Goal: Task Accomplishment & Management: Manage account settings

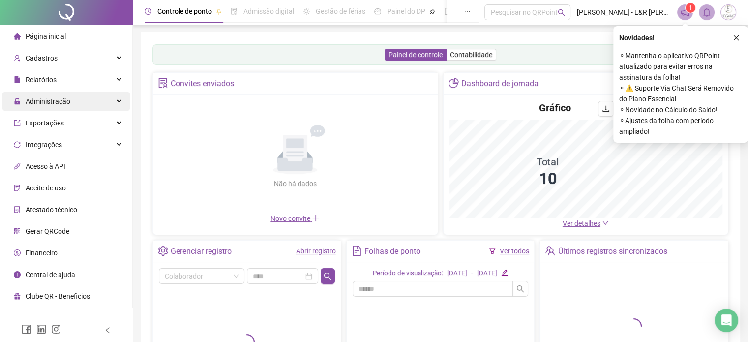
click at [71, 97] on div "Administração" at bounding box center [66, 101] width 128 height 20
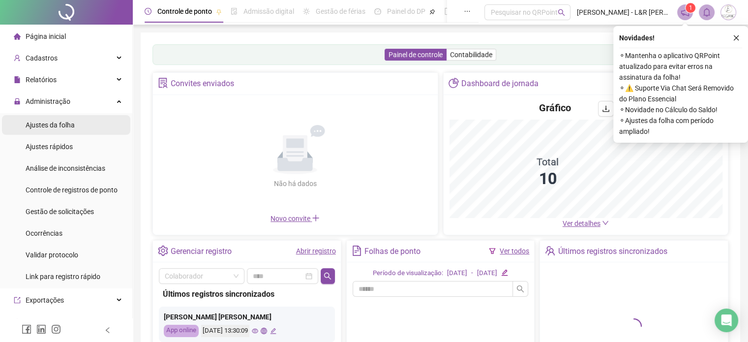
click at [71, 122] on span "Ajustes da folha" at bounding box center [50, 125] width 49 height 8
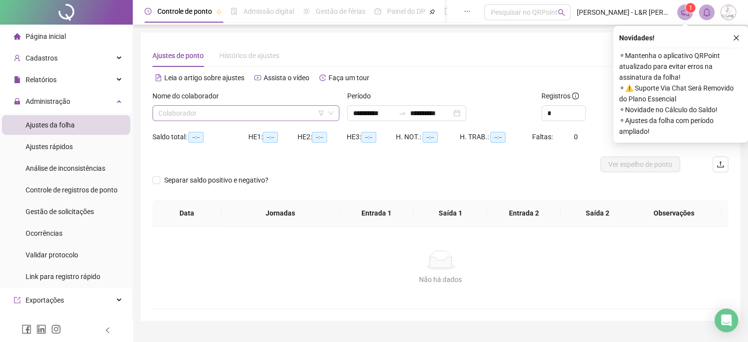
click at [205, 113] on input "search" at bounding box center [241, 113] width 166 height 15
type input "**********"
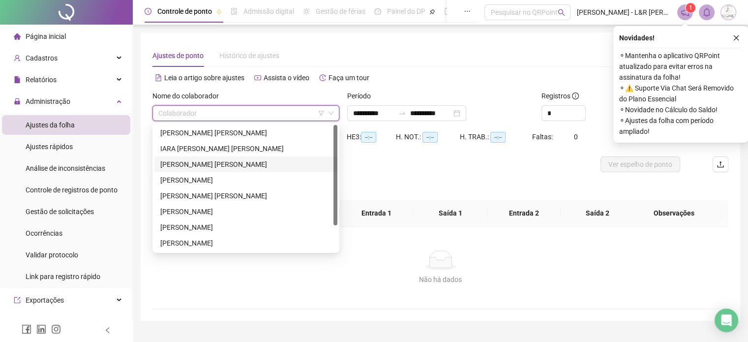
click at [198, 165] on div "[PERSON_NAME] [PERSON_NAME]" at bounding box center [245, 164] width 171 height 11
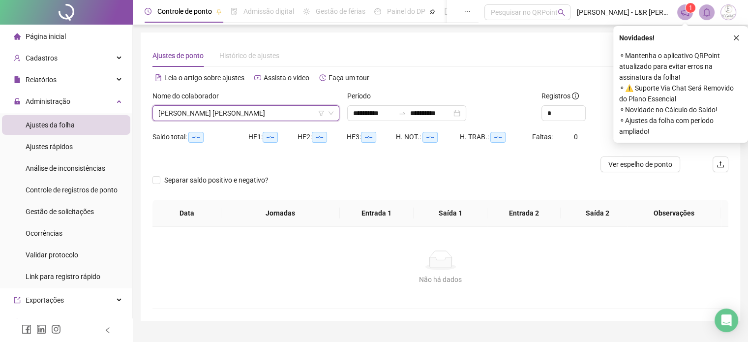
click at [739, 35] on button "button" at bounding box center [736, 38] width 12 height 12
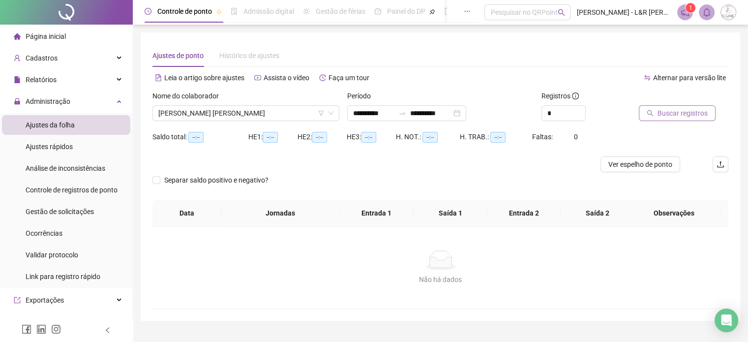
click at [674, 116] on span "Buscar registros" at bounding box center [682, 113] width 50 height 11
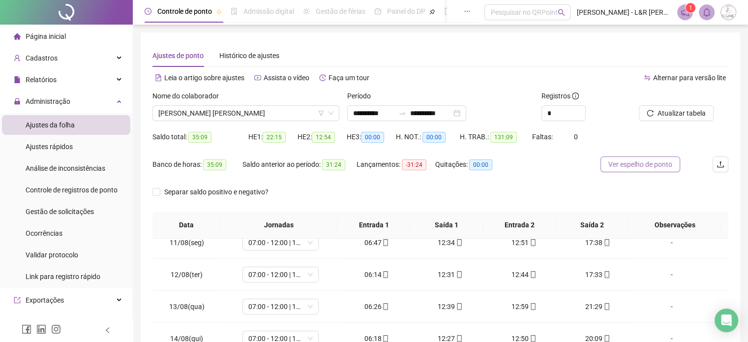
click at [653, 166] on span "Ver espelho de ponto" at bounding box center [640, 164] width 64 height 11
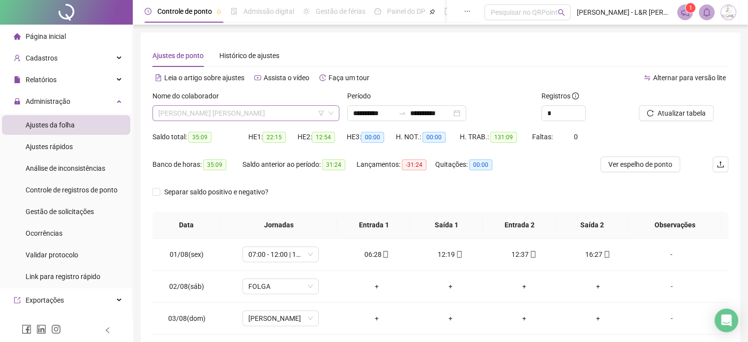
click at [279, 113] on span "JUCELIA MARINHO MACIEL" at bounding box center [245, 113] width 175 height 15
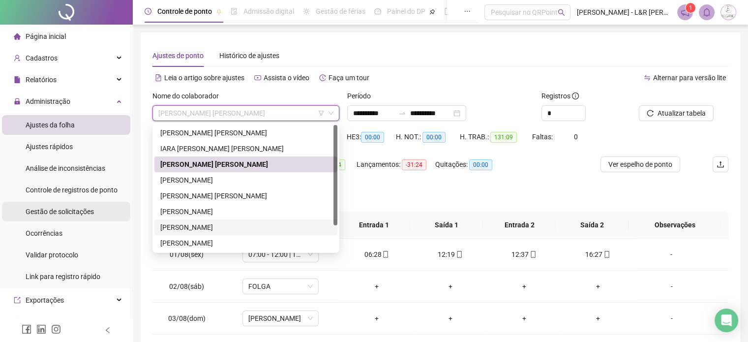
click at [57, 216] on div "Gestão de solicitações" at bounding box center [60, 212] width 68 height 20
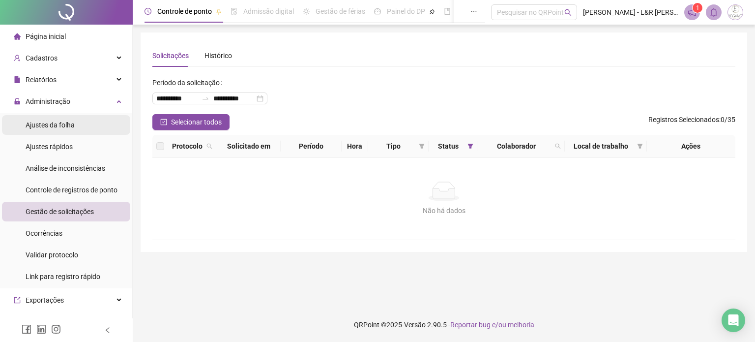
click at [54, 121] on span "Ajustes da folha" at bounding box center [50, 125] width 49 height 8
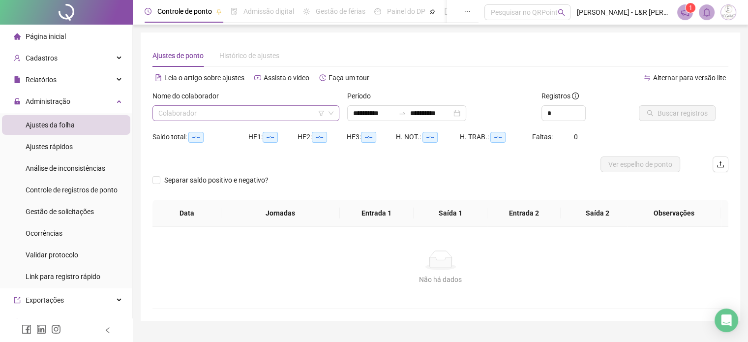
click at [222, 112] on input "search" at bounding box center [241, 113] width 166 height 15
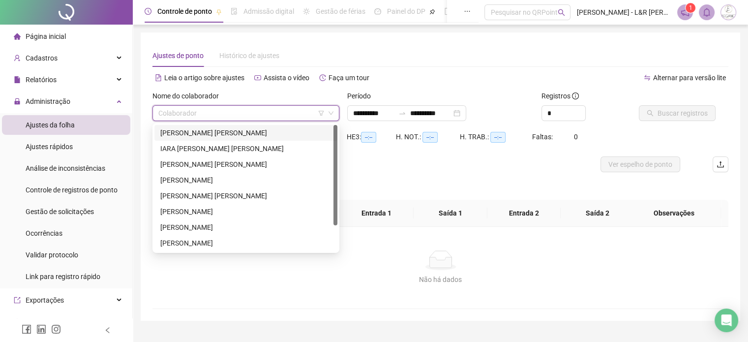
drag, startPoint x: 191, startPoint y: 133, endPoint x: 254, endPoint y: 131, distance: 63.0
click at [191, 133] on div "ANA JULIA NICOSKI NOVACK" at bounding box center [245, 132] width 171 height 11
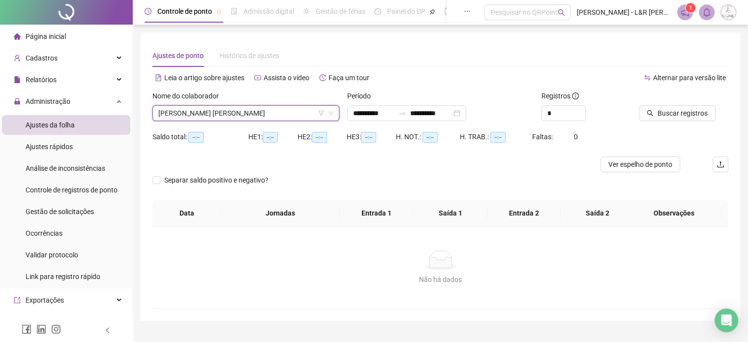
drag, startPoint x: 633, startPoint y: 112, endPoint x: 653, endPoint y: 112, distance: 19.7
click at [634, 112] on div "Registros *" at bounding box center [585, 109] width 97 height 38
click at [655, 112] on button "Buscar registros" at bounding box center [677, 113] width 77 height 16
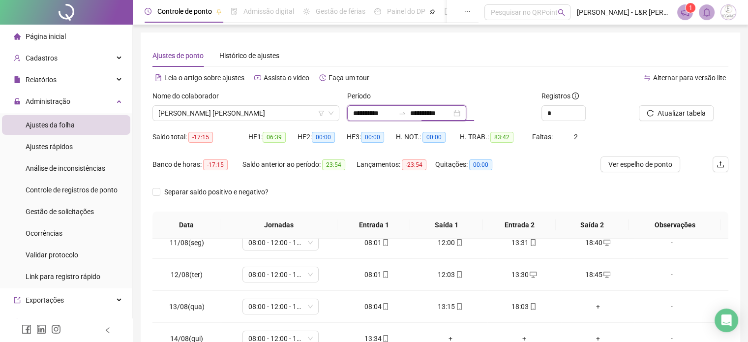
click at [432, 112] on input "**********" at bounding box center [430, 113] width 41 height 11
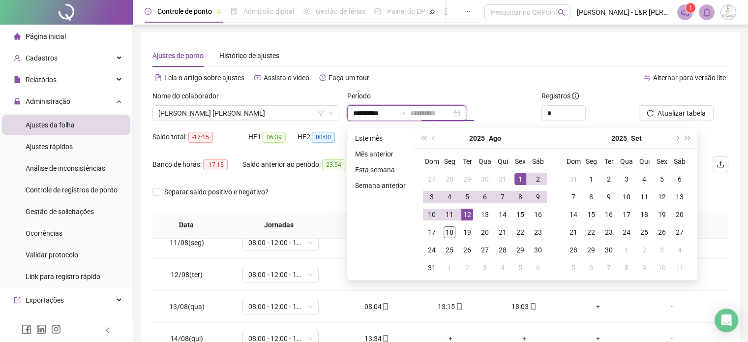
type input "**********"
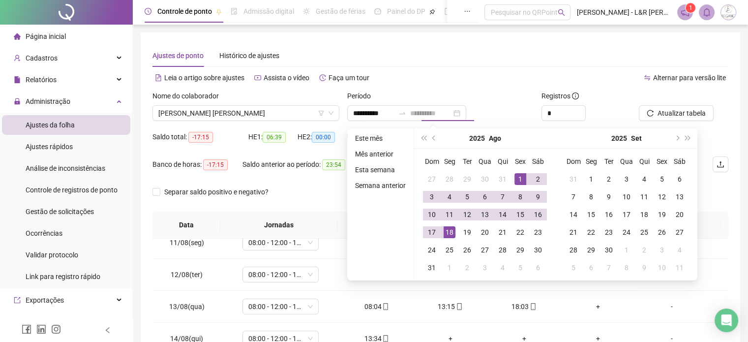
click at [451, 229] on div "18" at bounding box center [449, 232] width 12 height 12
type input "**********"
click at [655, 113] on button "Atualizar tabela" at bounding box center [676, 113] width 75 height 16
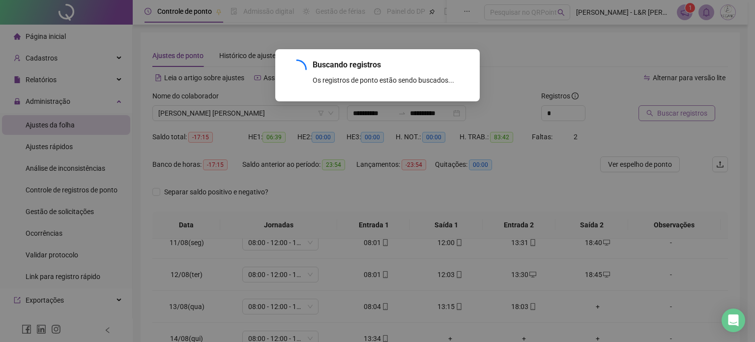
click at [655, 113] on div "Buscando registros Os registros de ponto estão sendo buscados... OK" at bounding box center [377, 171] width 755 height 342
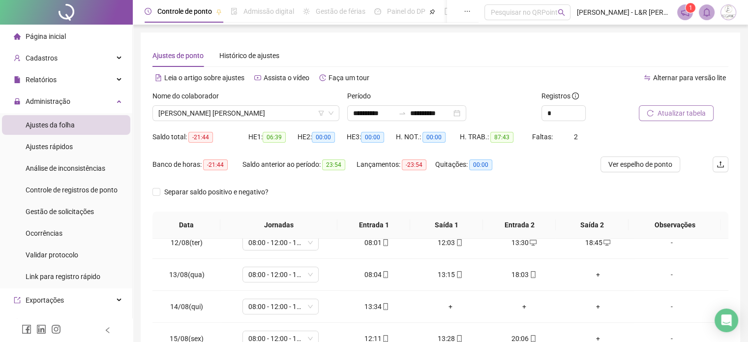
click at [671, 114] on span "Atualizar tabela" at bounding box center [681, 113] width 48 height 11
click at [66, 202] on div "Gestão de solicitações" at bounding box center [60, 212] width 68 height 20
